Goal: Navigation & Orientation: Find specific page/section

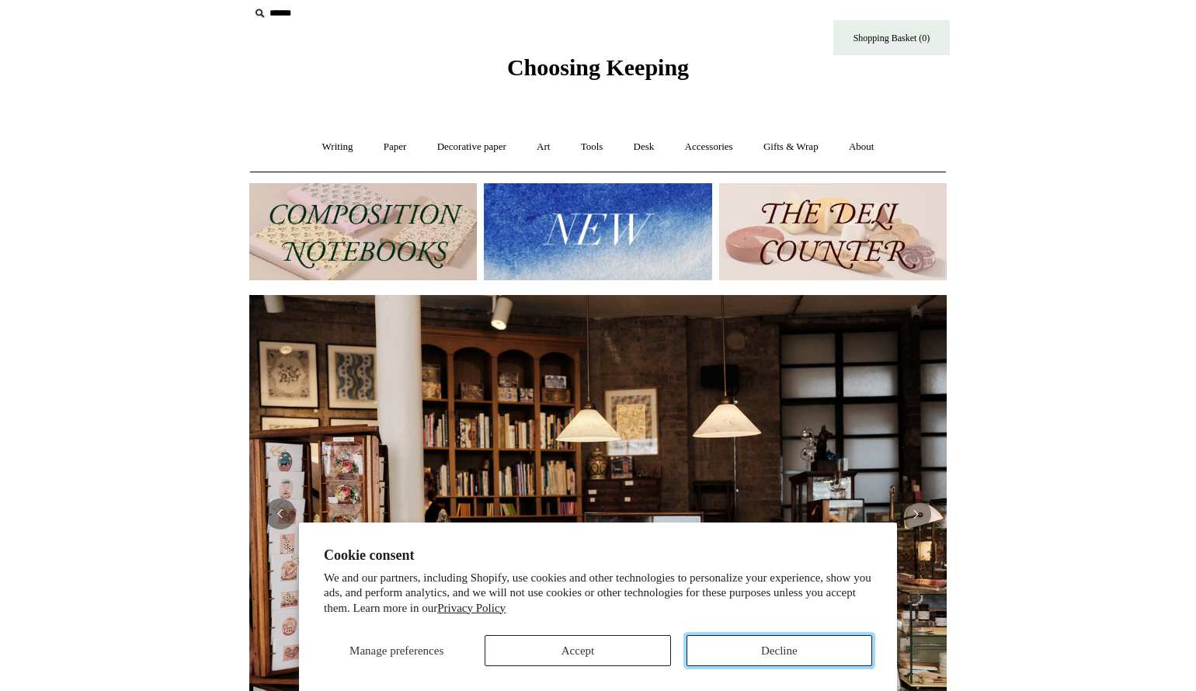
click at [750, 655] on button "Decline" at bounding box center [779, 650] width 186 height 31
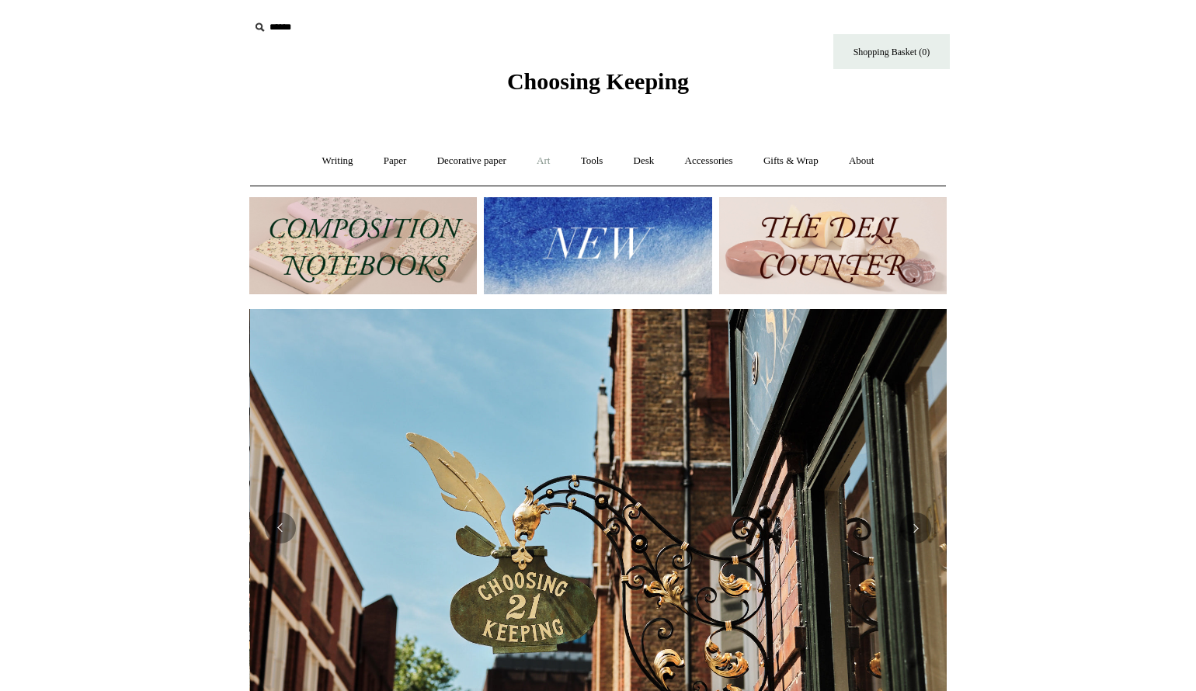
scroll to position [0, 697]
click at [548, 162] on link "Art +" at bounding box center [543, 161] width 41 height 41
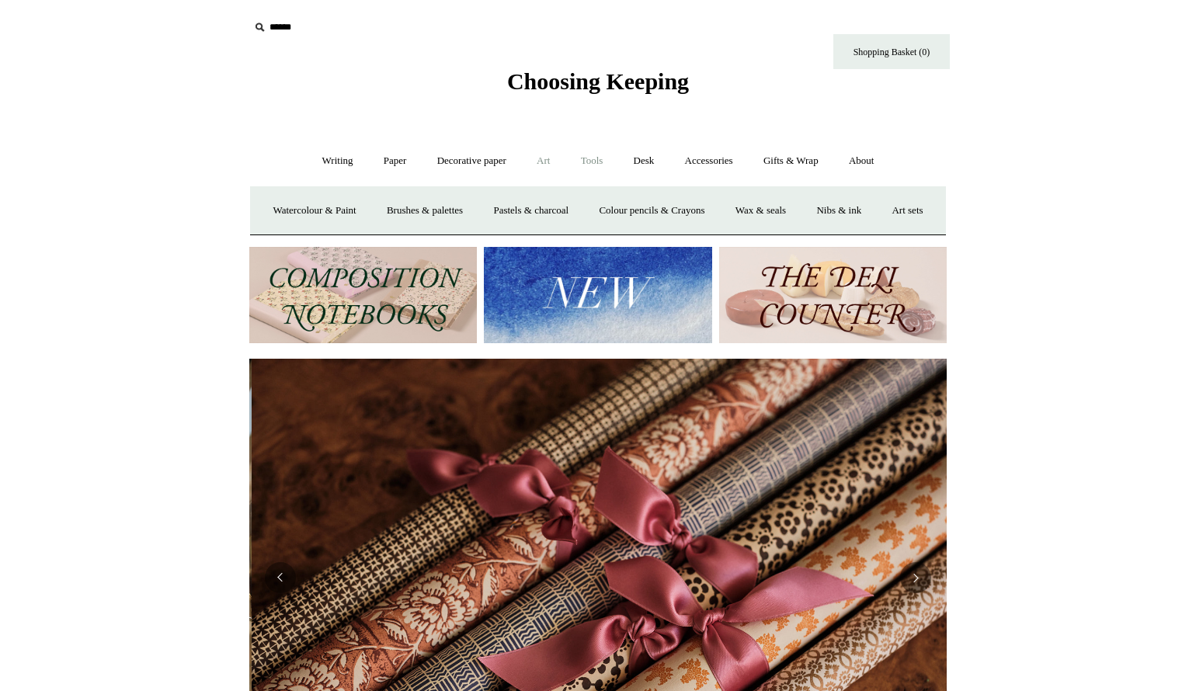
scroll to position [0, 1394]
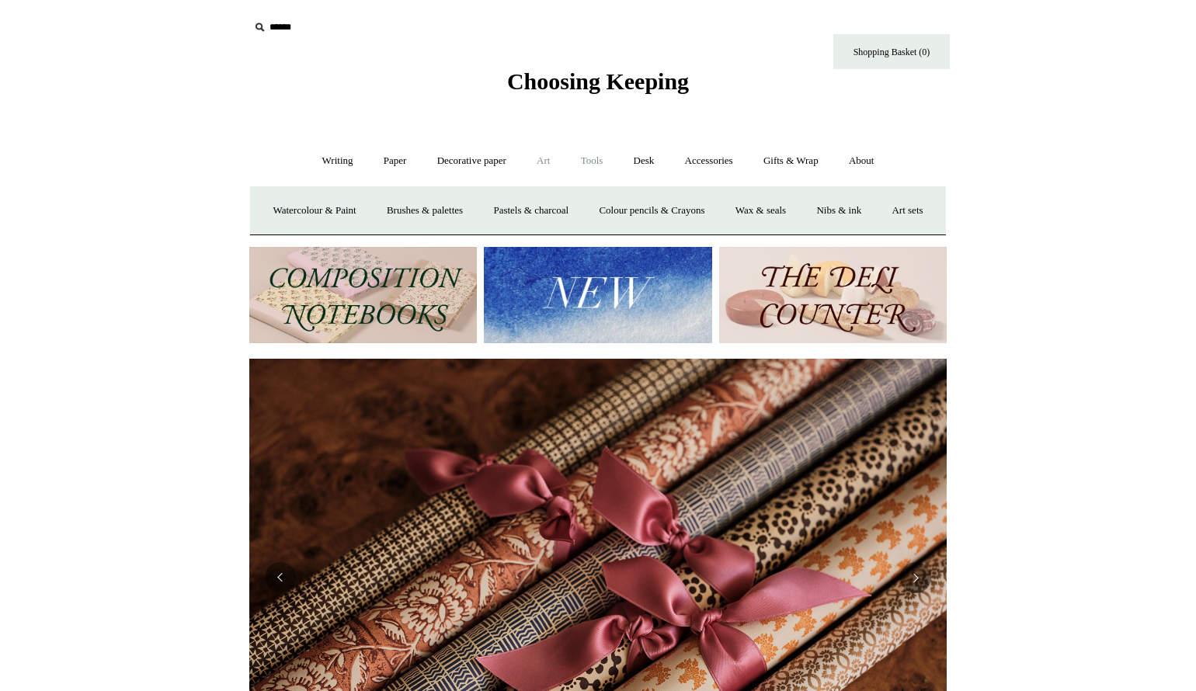
click at [578, 164] on link "Tools +" at bounding box center [592, 161] width 50 height 41
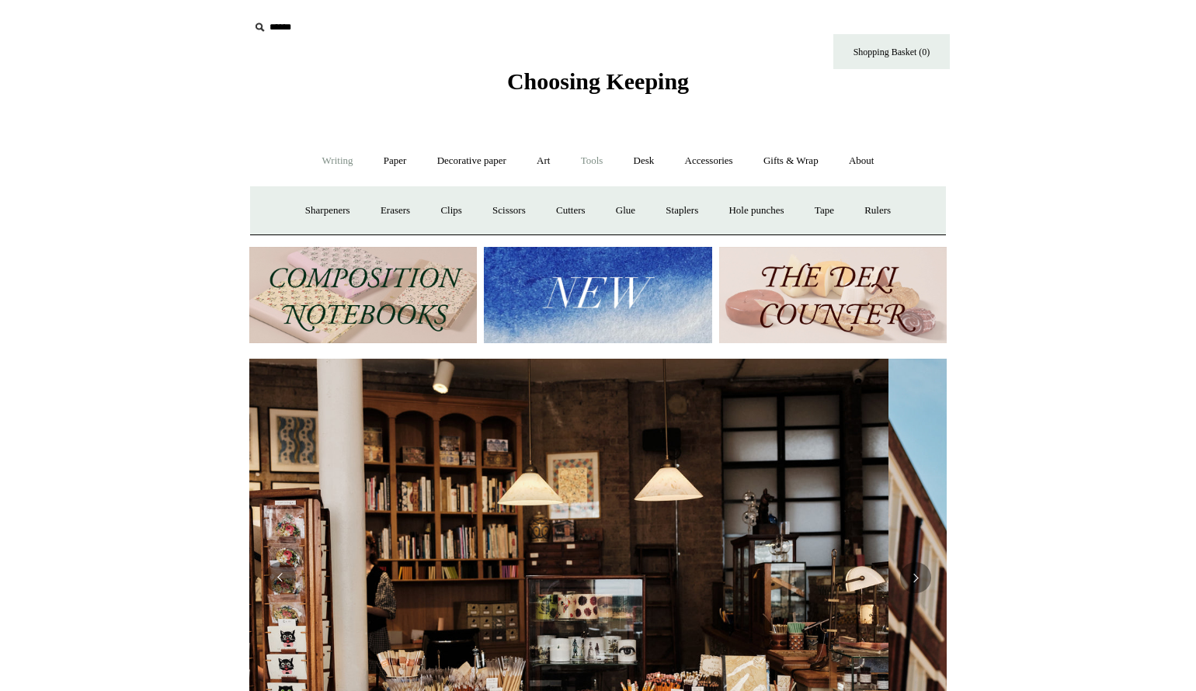
scroll to position [0, 0]
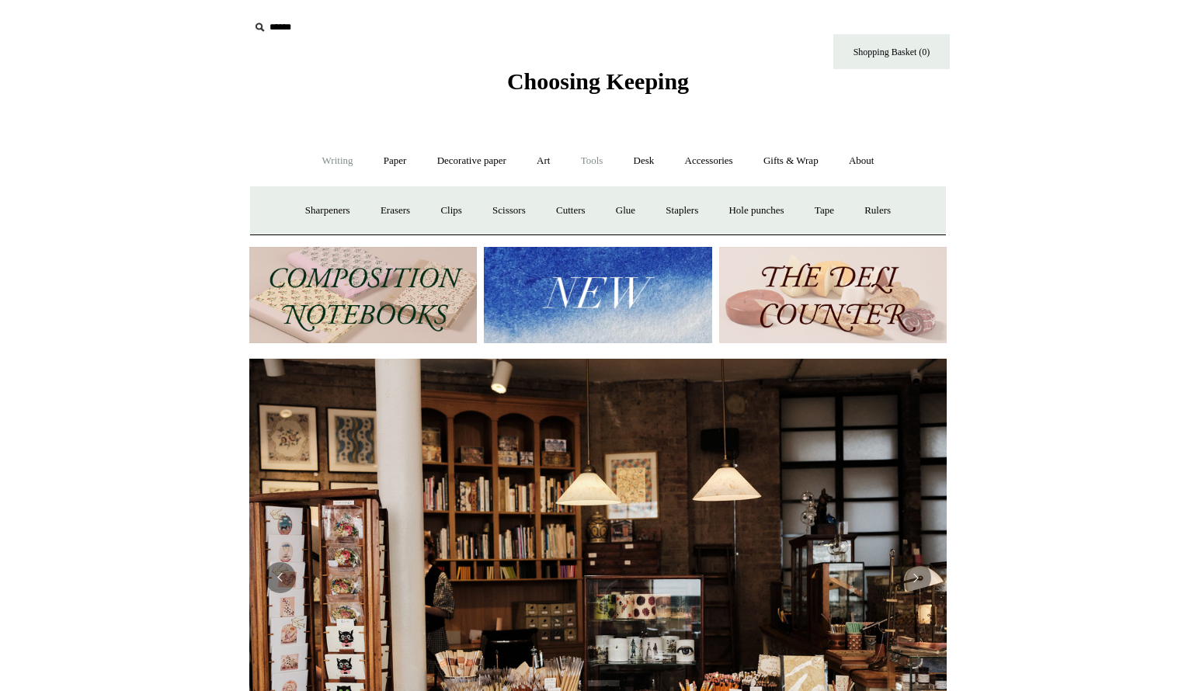
click at [318, 161] on link "Writing +" at bounding box center [337, 161] width 59 height 41
click at [640, 164] on link "Desk +" at bounding box center [644, 161] width 49 height 41
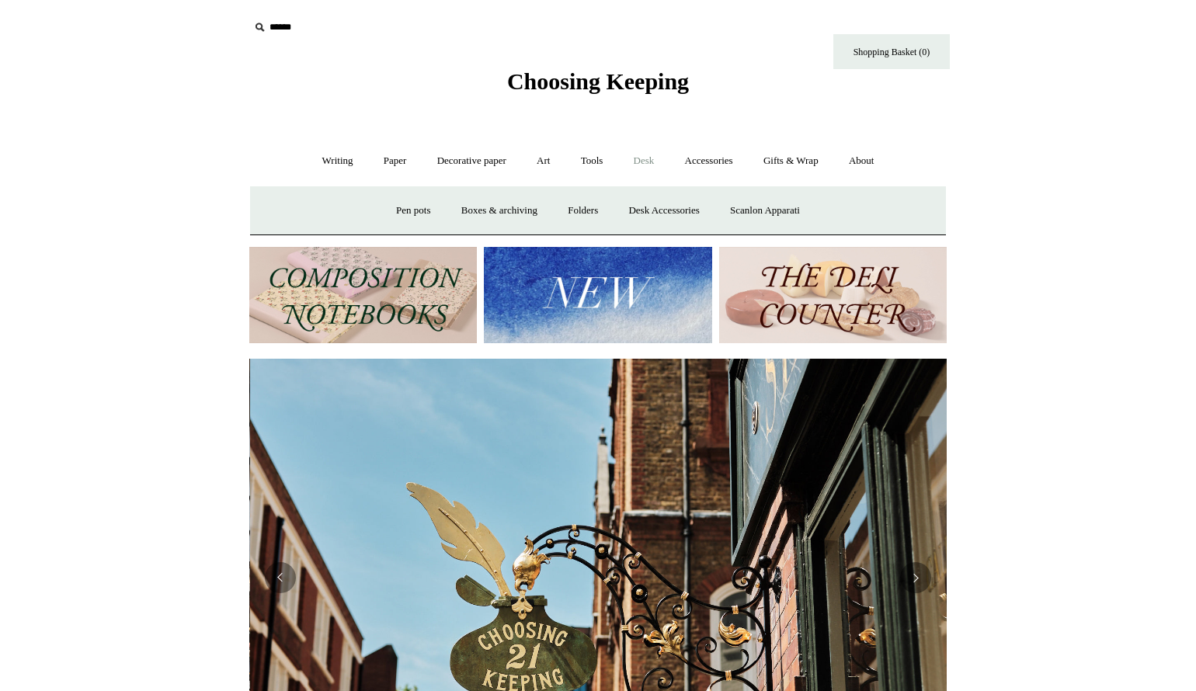
scroll to position [0, 697]
click at [335, 166] on link "Writing +" at bounding box center [337, 161] width 59 height 41
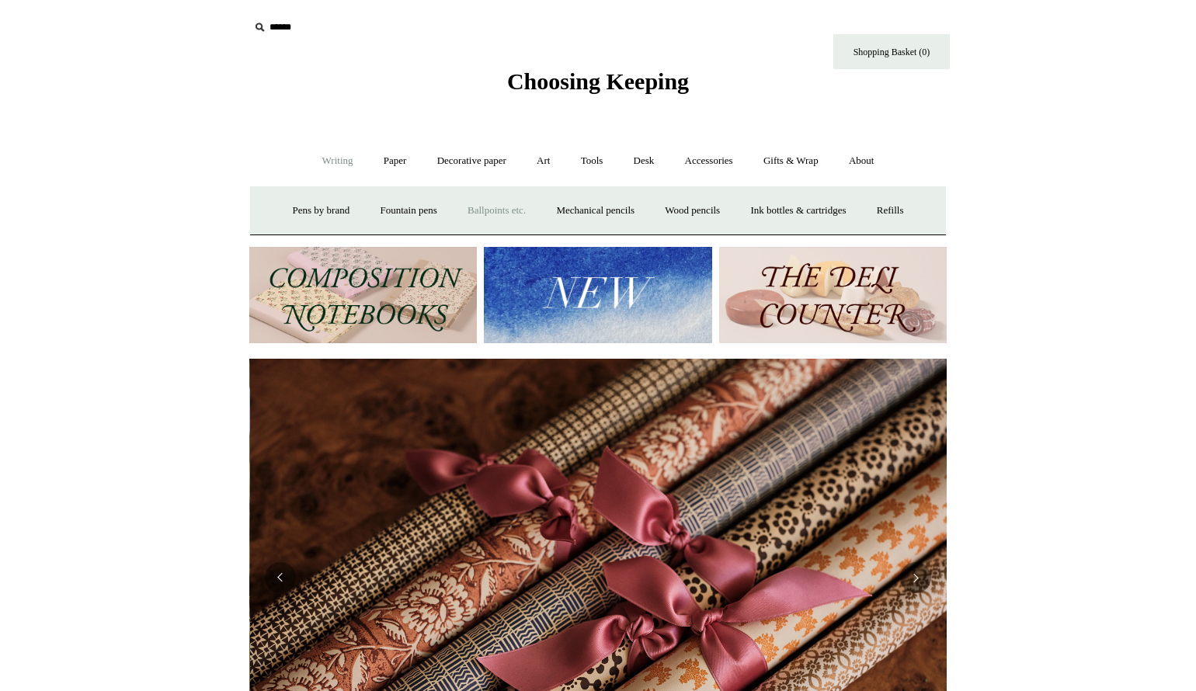
scroll to position [0, 1394]
click at [329, 216] on link "Pens by brand +" at bounding box center [321, 210] width 85 height 41
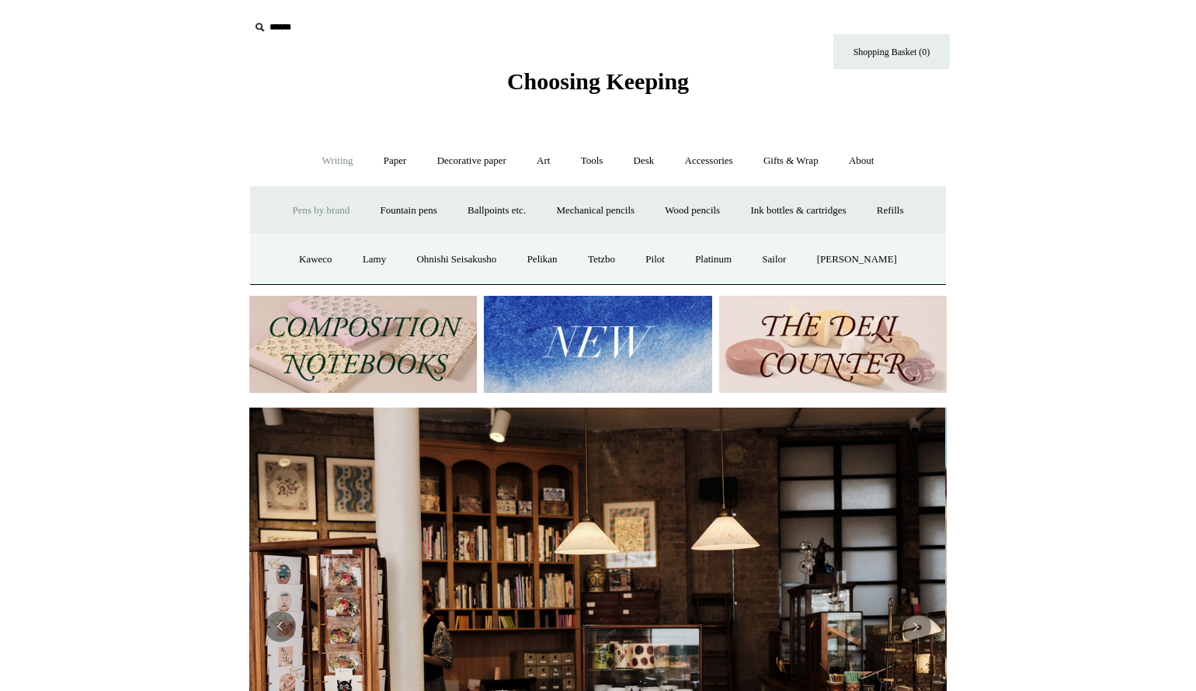
scroll to position [0, 0]
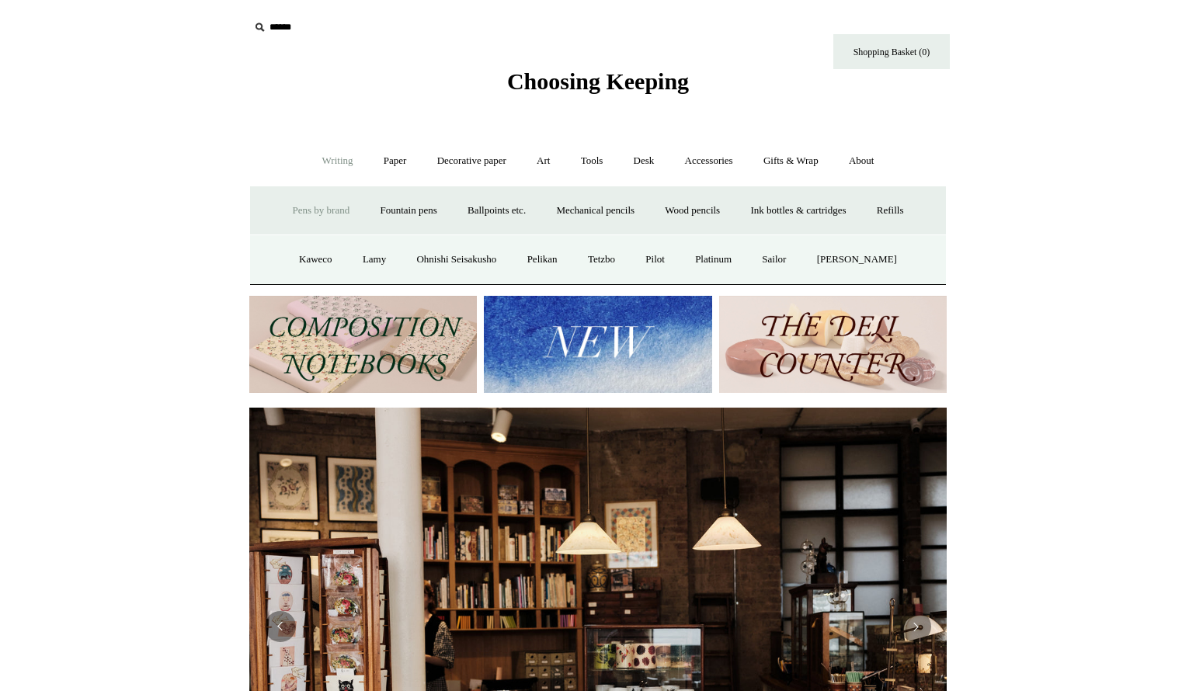
click at [325, 216] on link "Pens by brand -" at bounding box center [321, 210] width 85 height 41
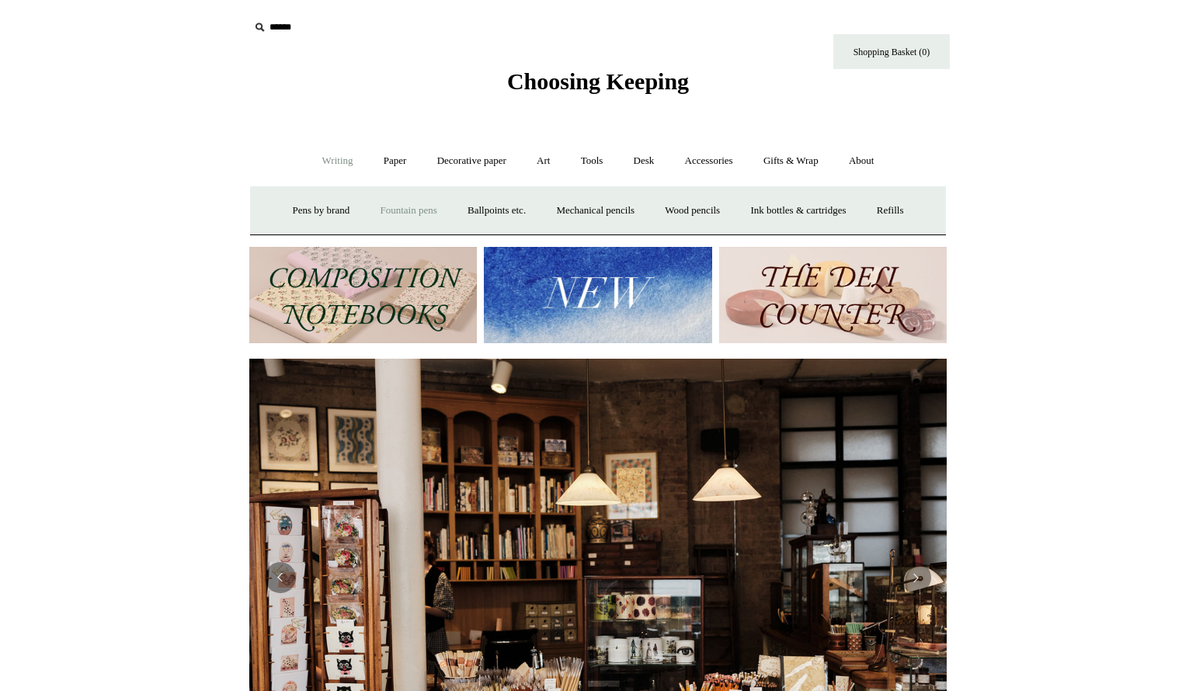
click at [373, 214] on link "Fountain pens +" at bounding box center [408, 210] width 85 height 41
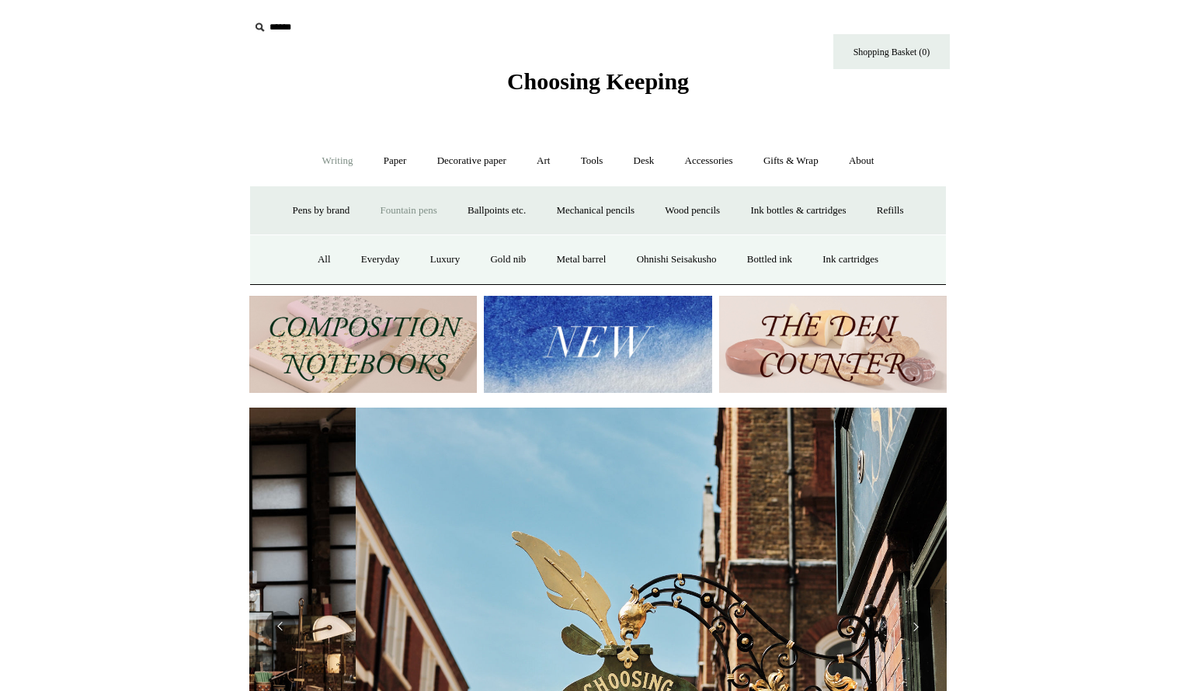
scroll to position [0, 697]
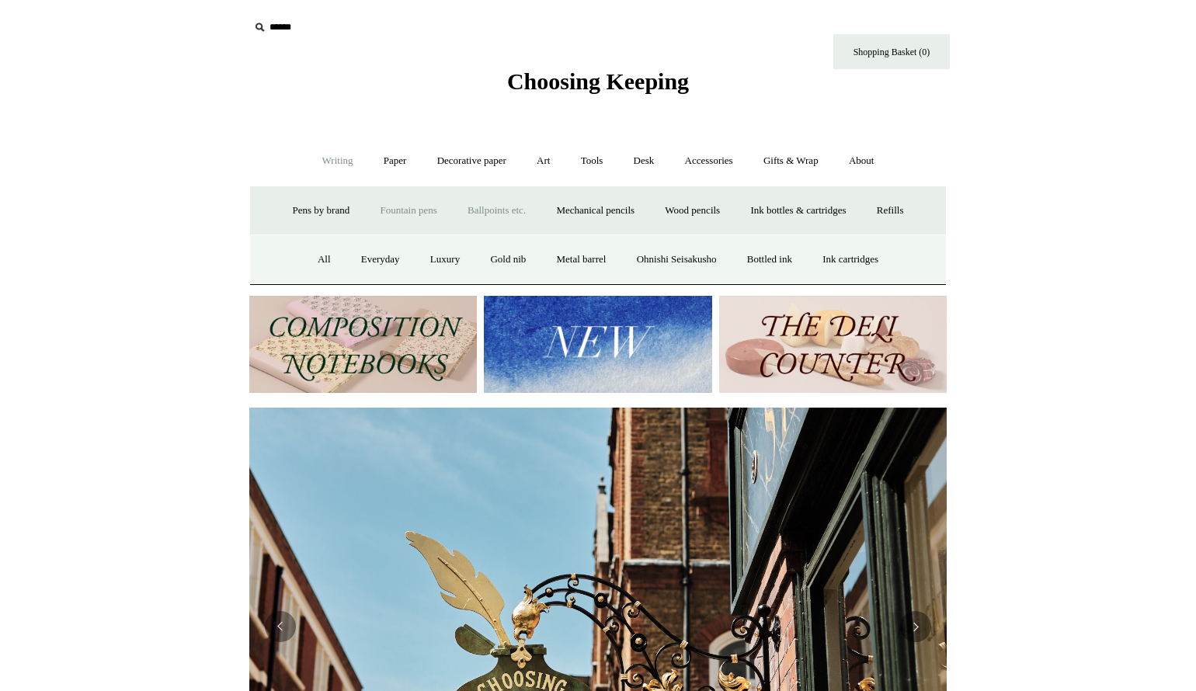
click at [493, 217] on link "Ballpoints etc. +" at bounding box center [496, 210] width 86 height 41
click at [392, 262] on link "All" at bounding box center [412, 259] width 41 height 41
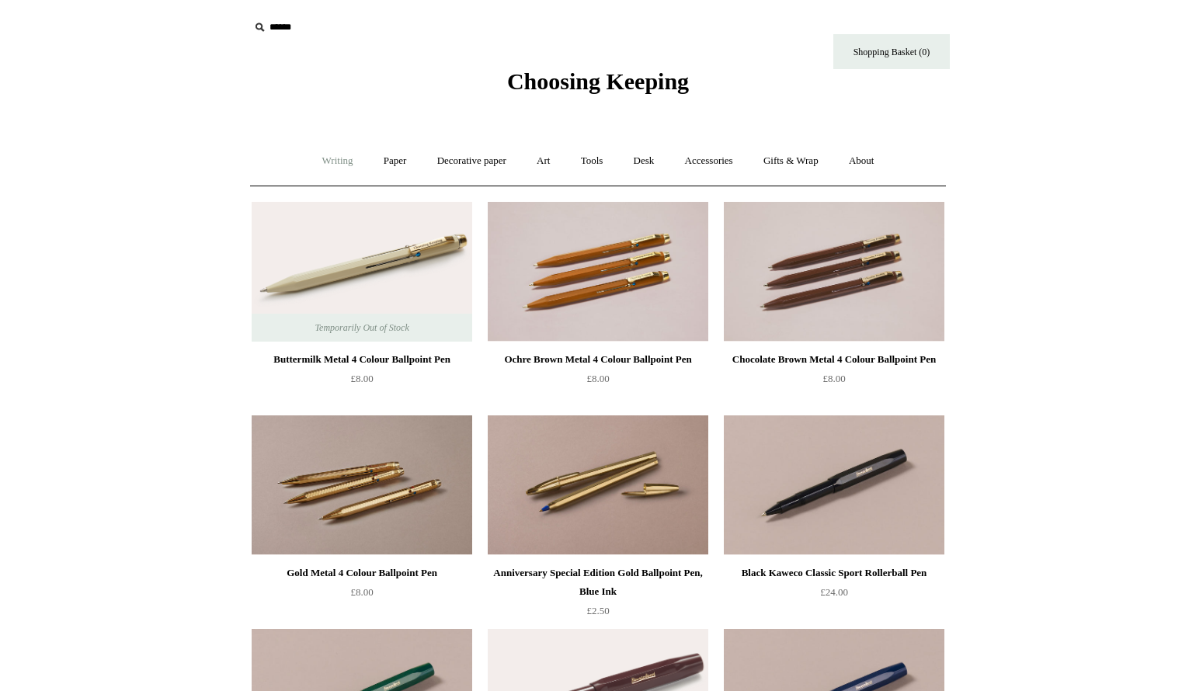
click at [334, 161] on link "Writing +" at bounding box center [337, 161] width 59 height 41
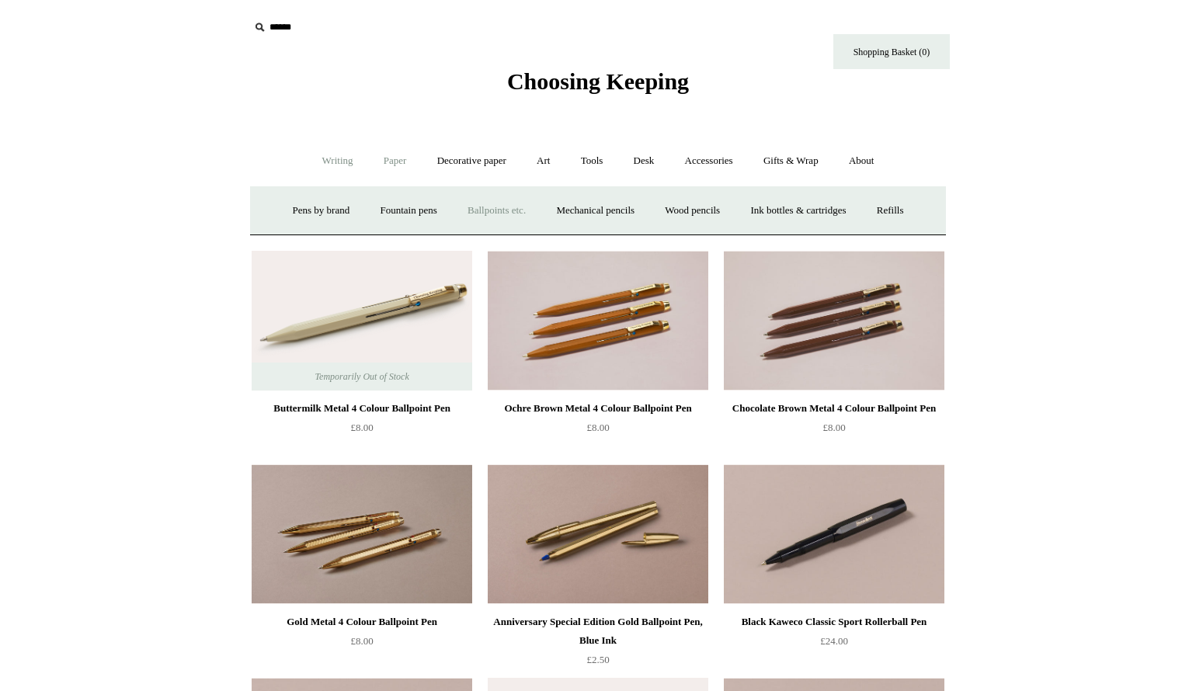
click at [384, 167] on link "Paper +" at bounding box center [395, 161] width 51 height 41
click at [378, 211] on link "Notebooks +" at bounding box center [380, 210] width 71 height 41
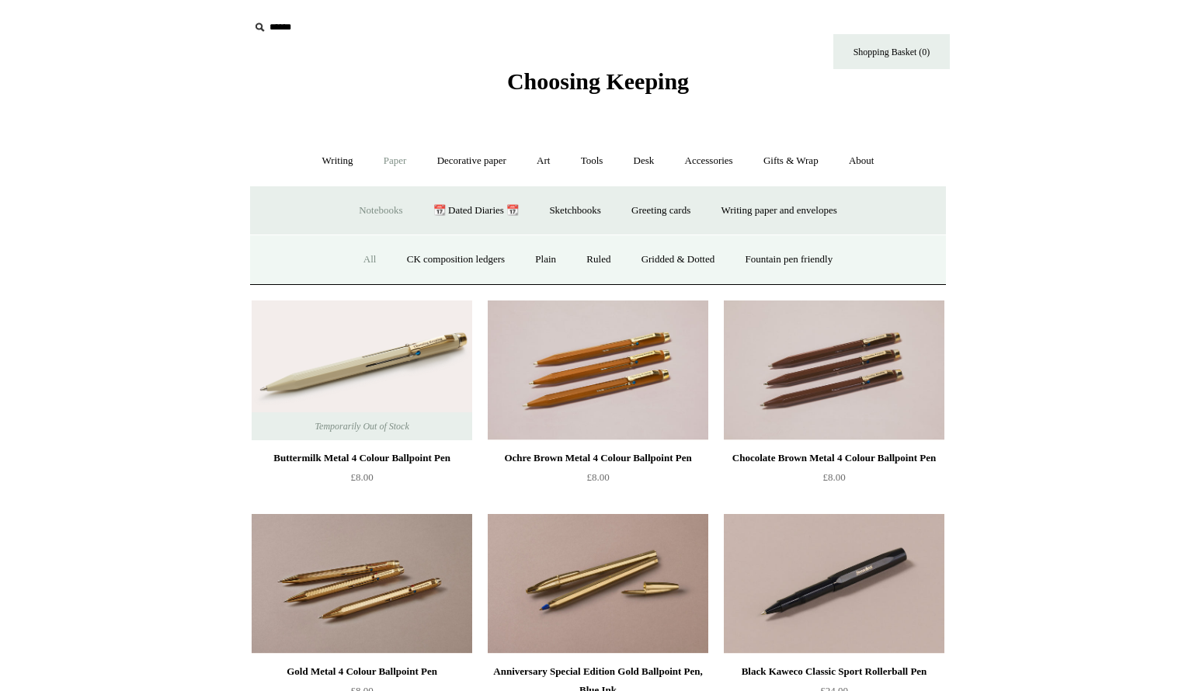
click at [359, 259] on link "All" at bounding box center [369, 259] width 41 height 41
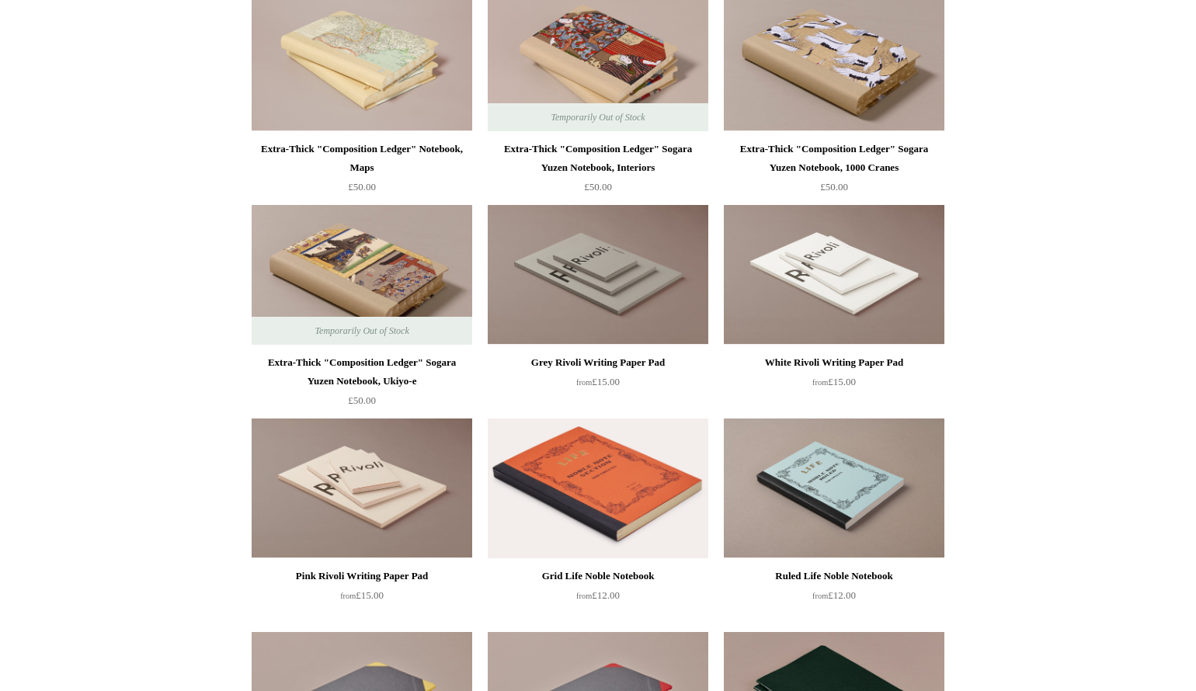
scroll to position [2887, 0]
